Goal: Task Accomplishment & Management: Use online tool/utility

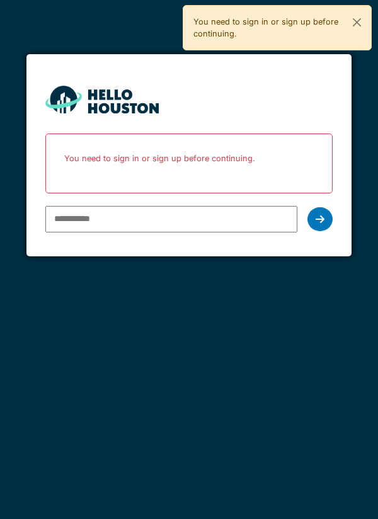
type input "**********"
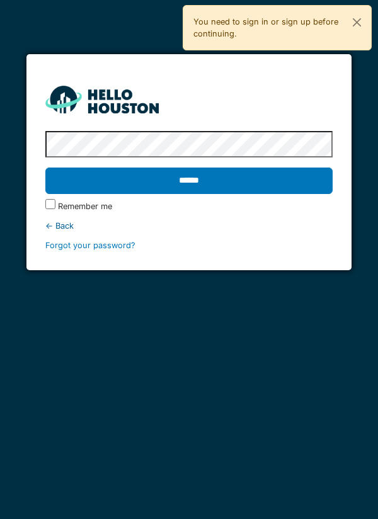
click at [201, 183] on input "******" at bounding box center [189, 180] width 288 height 26
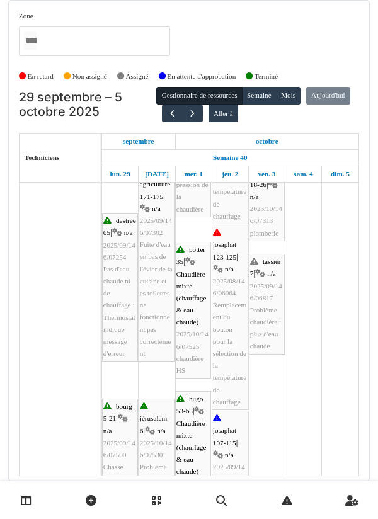
scroll to position [342, 0]
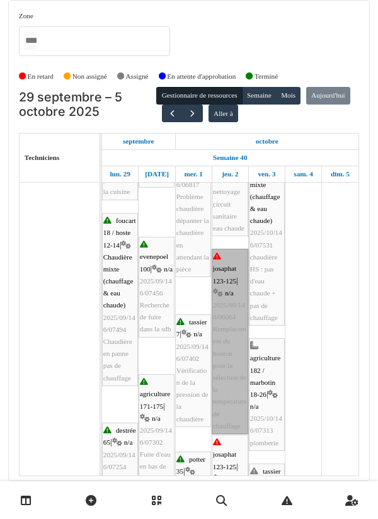
click at [229, 291] on link "josaphat 123-125 | n/a 2025/08/146/06064 Remplacement du bouton pour la sélecti…" at bounding box center [229, 341] width 36 height 185
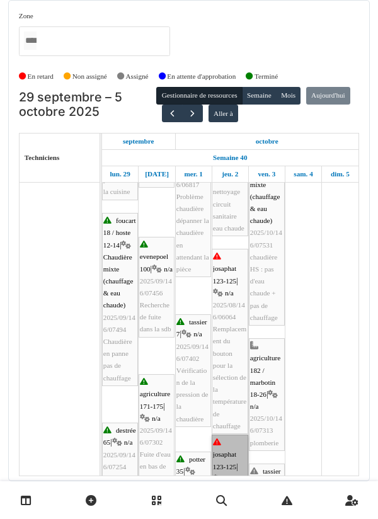
click at [230, 291] on link "josaphat 123-125 | n/a 2025/08/146/06064 Remplacement du bouton pour la sélecti…" at bounding box center [229, 526] width 36 height 185
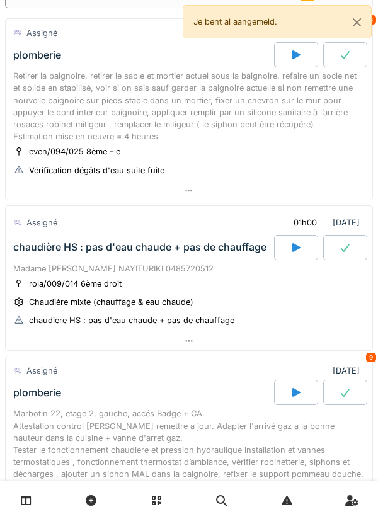
scroll to position [77, 0]
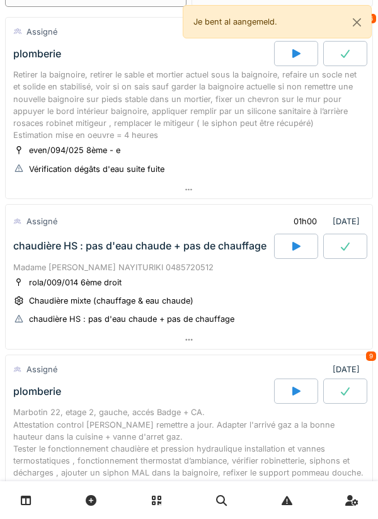
click at [220, 284] on div "rola/009/014 6ème droit Chaudière mixte (chauffage & eau chaude) chaudière HS :…" at bounding box center [188, 301] width 351 height 50
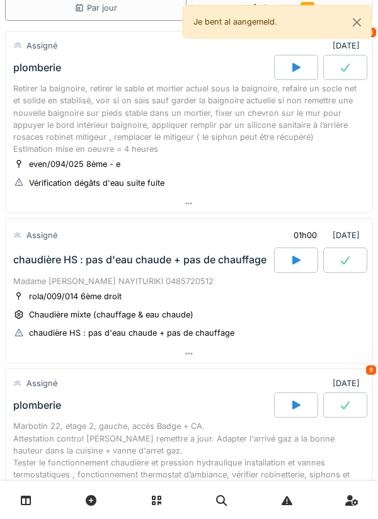
scroll to position [0, 0]
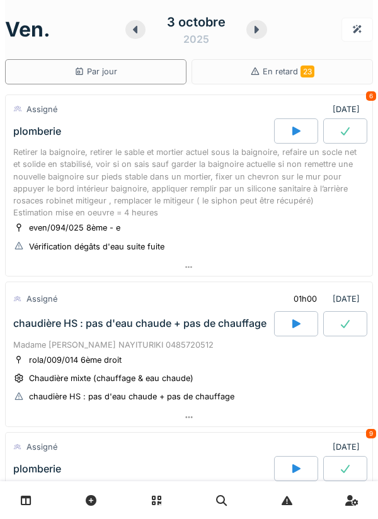
click at [252, 420] on div at bounding box center [189, 417] width 366 height 18
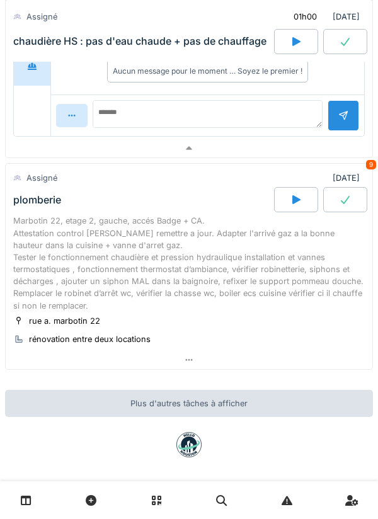
scroll to position [564, 0]
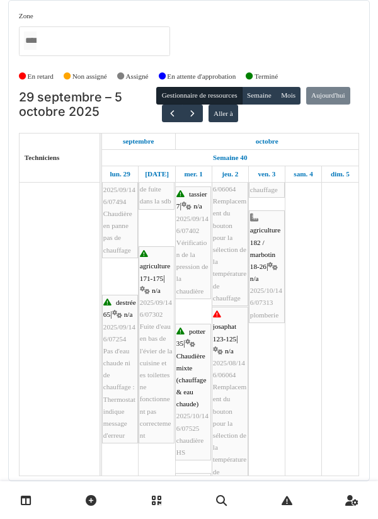
scroll to position [271, 0]
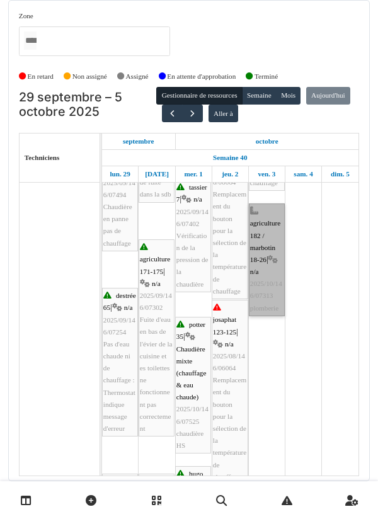
click at [267, 257] on link "agriculture 182 / marbotin 18-26 | n/a 2025/10/146/07313 plomberie" at bounding box center [267, 259] width 36 height 113
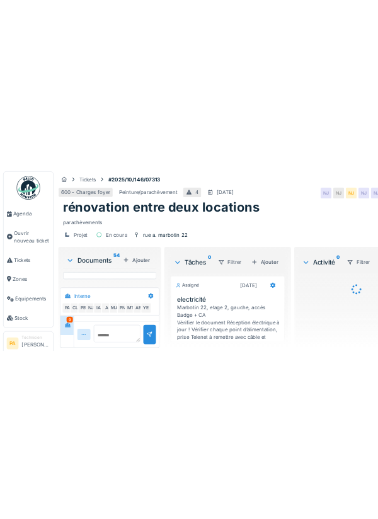
scroll to position [935, 0]
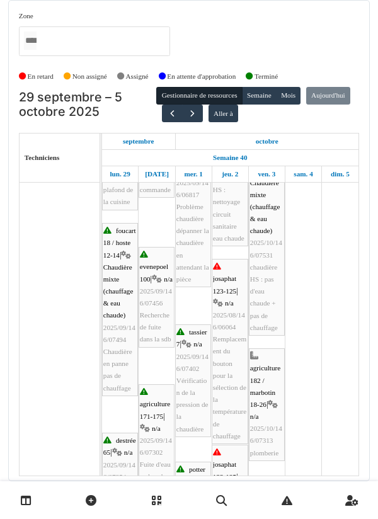
scroll to position [135, 0]
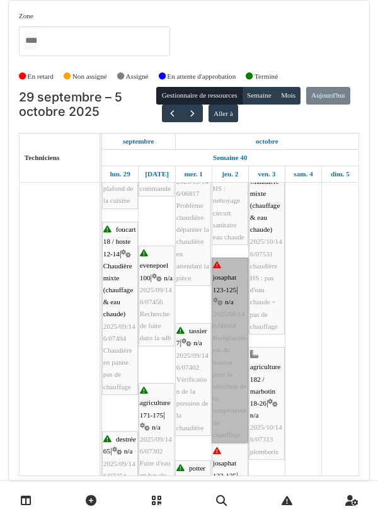
click at [227, 358] on link "josaphat 123-125 | n/a 2025/08/146/06064 Remplacement du bouton pour la sélecti…" at bounding box center [229, 349] width 36 height 185
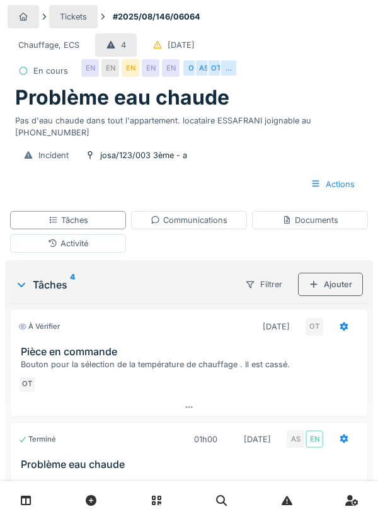
scroll to position [86, 0]
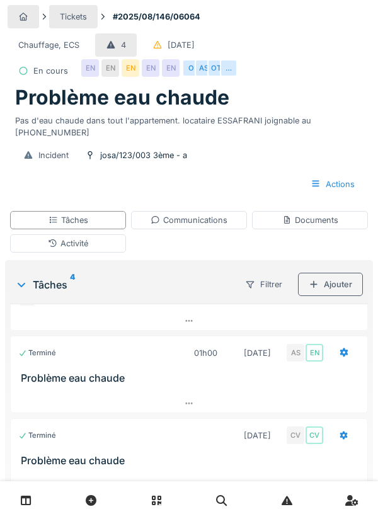
click at [111, 216] on div "Tâches" at bounding box center [68, 220] width 116 height 18
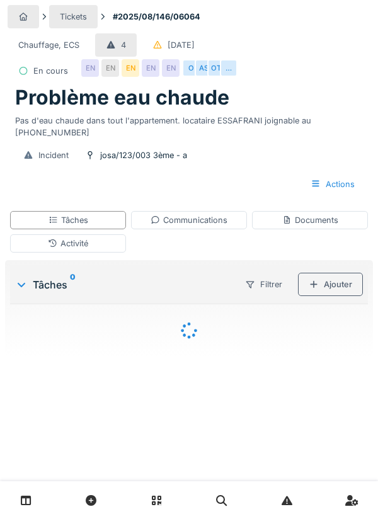
click at [101, 217] on div "Tâches" at bounding box center [68, 220] width 116 height 18
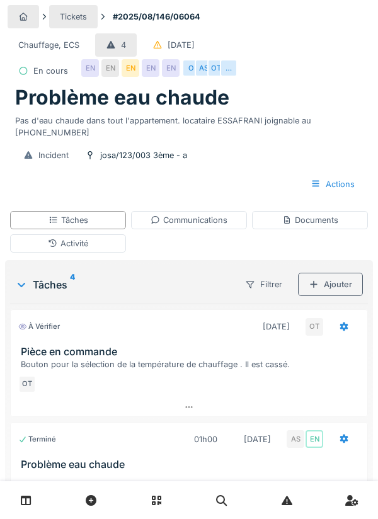
click at [103, 213] on div "Tâches" at bounding box center [68, 220] width 116 height 18
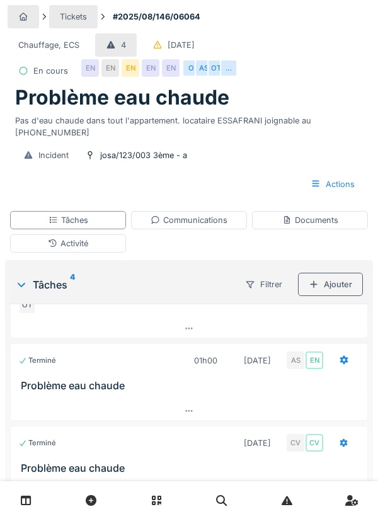
scroll to position [86, 0]
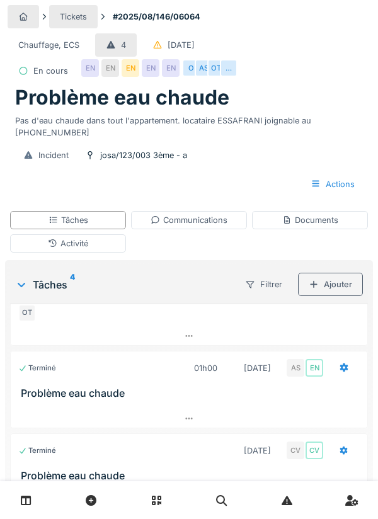
scroll to position [86, 0]
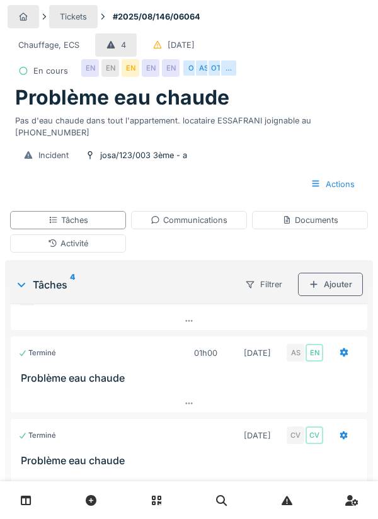
click at [105, 223] on div "Tâches" at bounding box center [68, 220] width 116 height 18
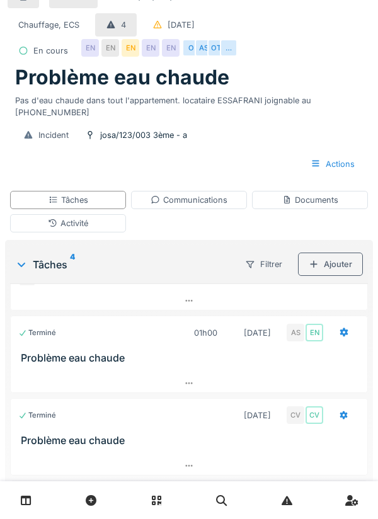
scroll to position [79, 0]
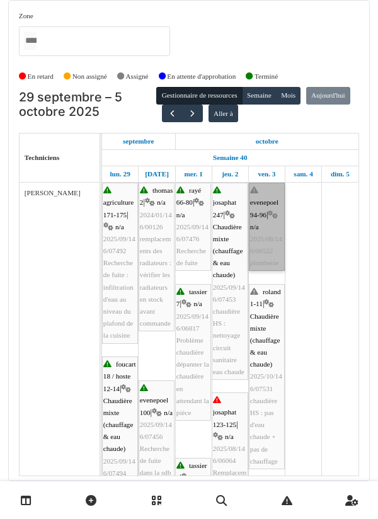
click at [275, 223] on link "evenepoel 94-96 | n/a 2025/08/146/06522 plomberie" at bounding box center [267, 226] width 36 height 88
click at [274, 232] on link "evenepoel 94-96 | n/a 2025/08/146/06522 plomberie" at bounding box center [267, 226] width 36 height 88
click at [264, 235] on link "evenepoel 94-96 | n/a 2025/08/146/06522 plomberie" at bounding box center [267, 226] width 36 height 88
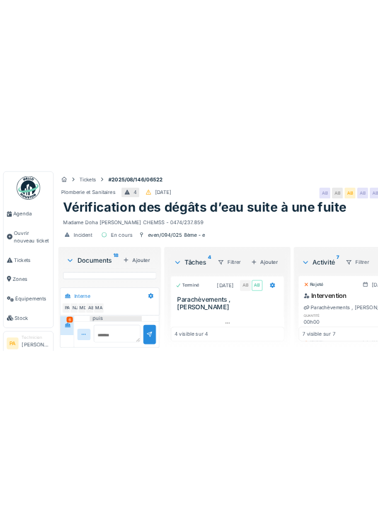
scroll to position [1121, 0]
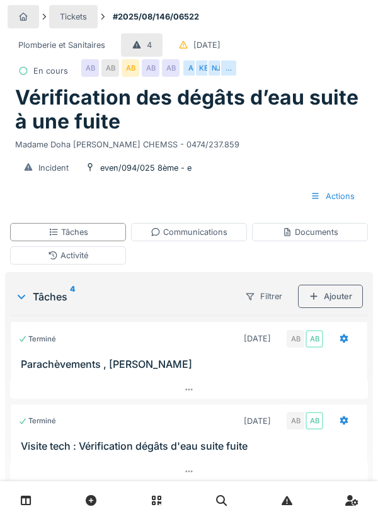
click at [113, 237] on div "Tâches" at bounding box center [68, 232] width 116 height 18
click at [313, 420] on div "AB" at bounding box center [314, 421] width 18 height 18
click at [116, 235] on div "Tâches" at bounding box center [68, 232] width 116 height 18
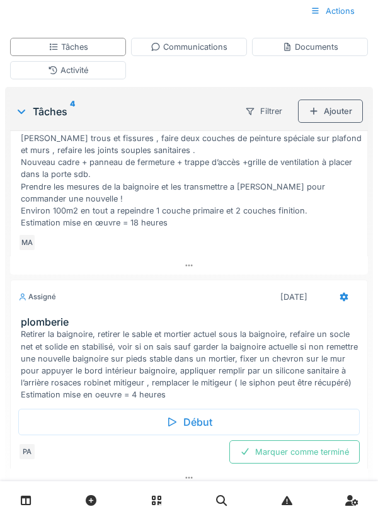
scroll to position [204, 0]
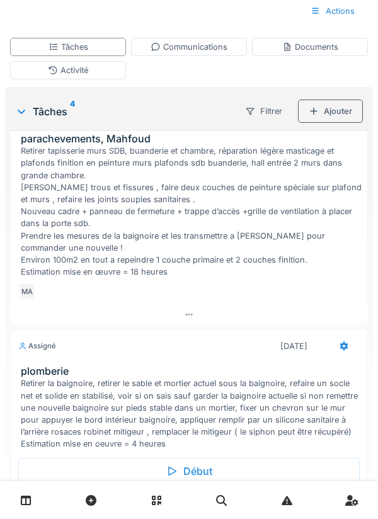
click at [201, 420] on div "Retirer la baignoire, retirer le sable et mortier actuel sous la baignoire, ref…" at bounding box center [191, 413] width 341 height 72
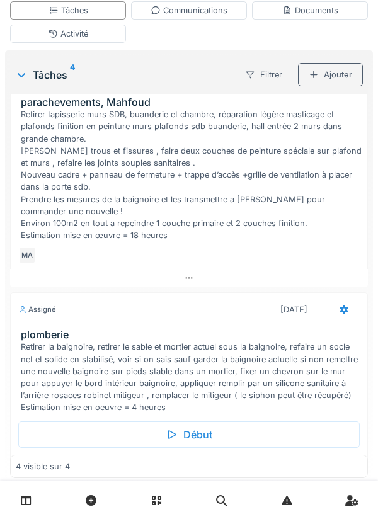
scroll to position [235, 0]
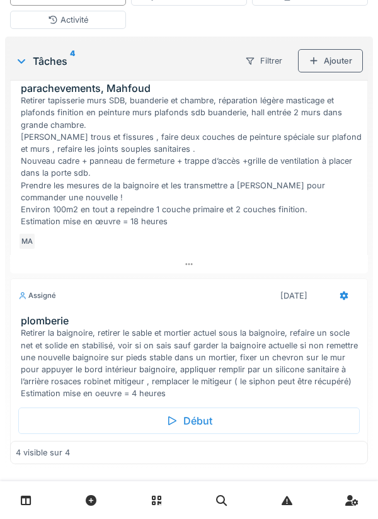
click at [201, 471] on div "Marquer comme terminé" at bounding box center [188, 475] width 341 height 23
click at [204, 417] on div "Début" at bounding box center [188, 420] width 341 height 26
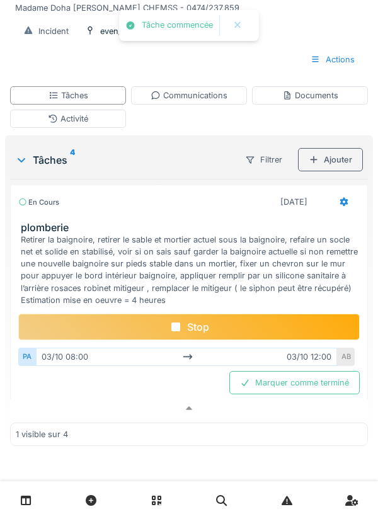
scroll to position [67, 0]
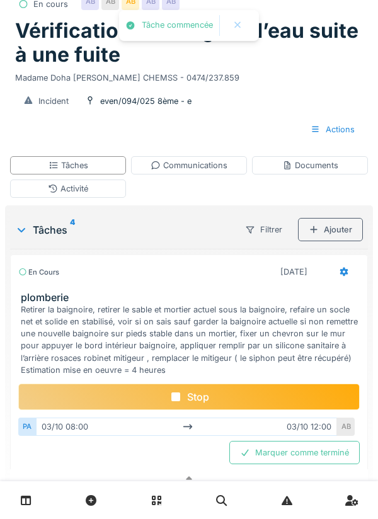
click at [229, 407] on div "Stop" at bounding box center [188, 396] width 341 height 26
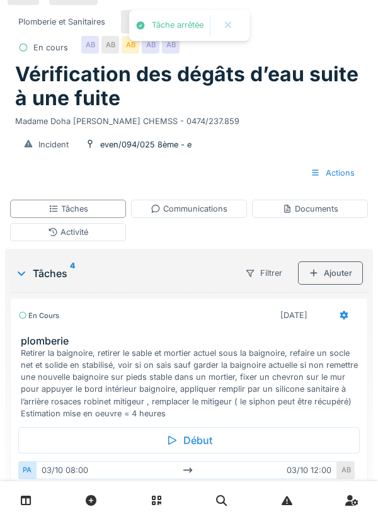
scroll to position [0, 0]
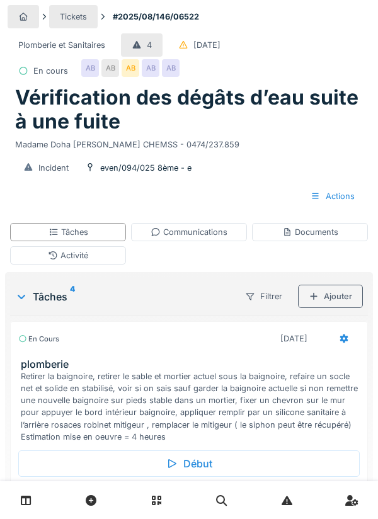
click at [366, 515] on link at bounding box center [351, 500] width 32 height 30
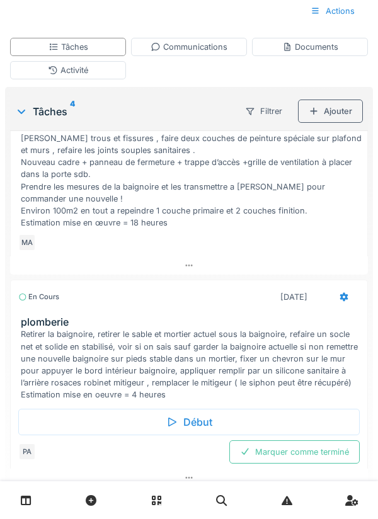
scroll to position [204, 0]
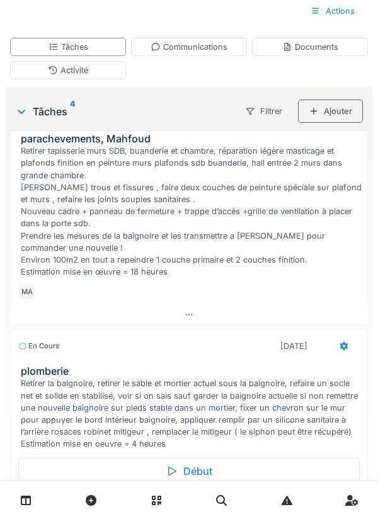
click at [213, 422] on div "Retirer la baignoire, retirer le sable et mortier actuel sous la baignoire, ref…" at bounding box center [191, 413] width 341 height 72
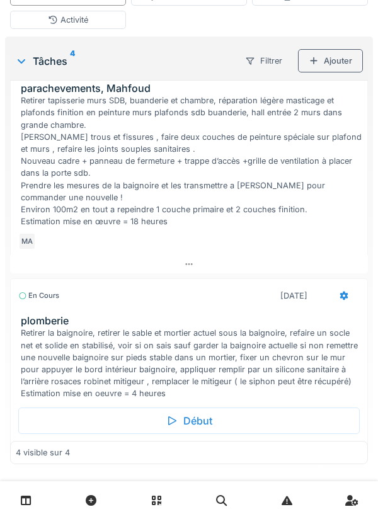
click at [205, 470] on div "Marquer comme terminé" at bounding box center [188, 475] width 341 height 23
click at [219, 410] on div "Début" at bounding box center [188, 420] width 341 height 26
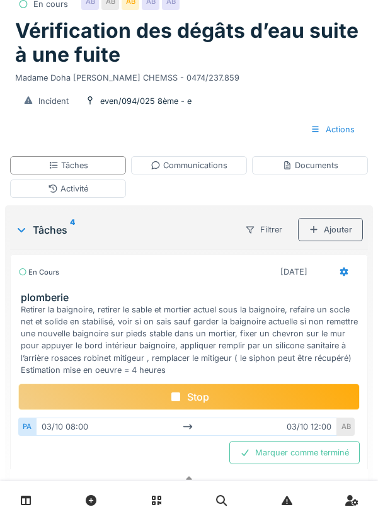
scroll to position [81, 0]
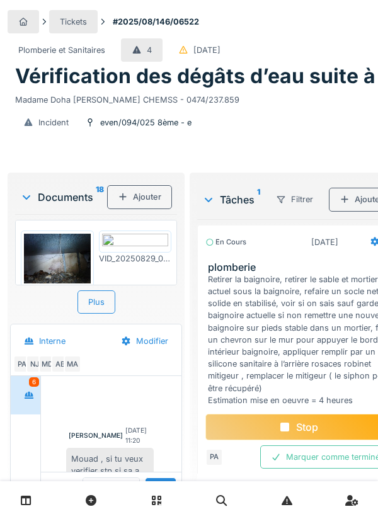
click at [281, 473] on div at bounding box center [297, 482] width 201 height 18
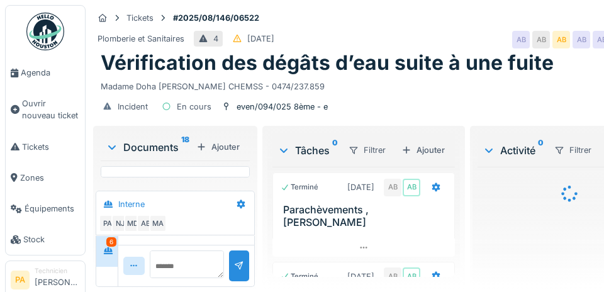
scroll to position [1121, 0]
